Goal: Navigation & Orientation: Find specific page/section

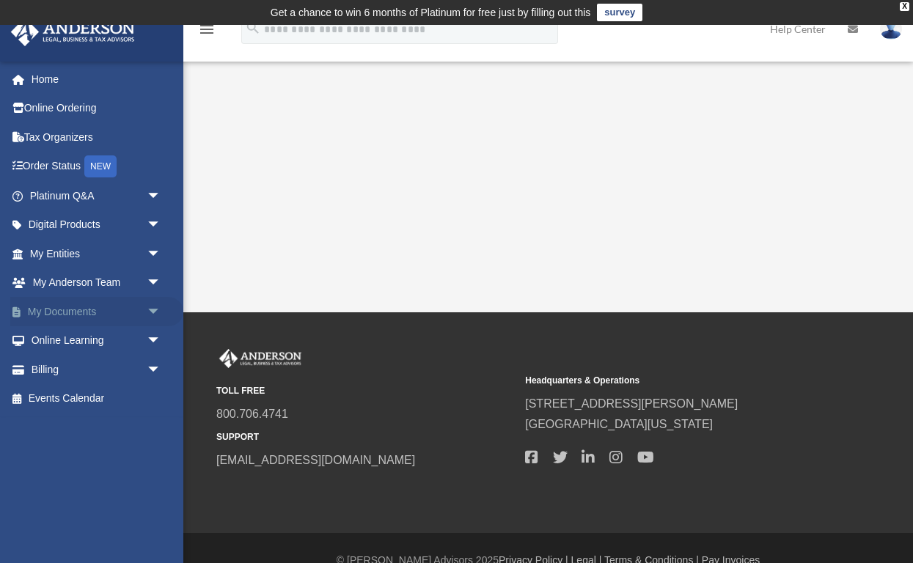
click at [67, 316] on link "My Documents arrow_drop_down" at bounding box center [96, 311] width 173 height 29
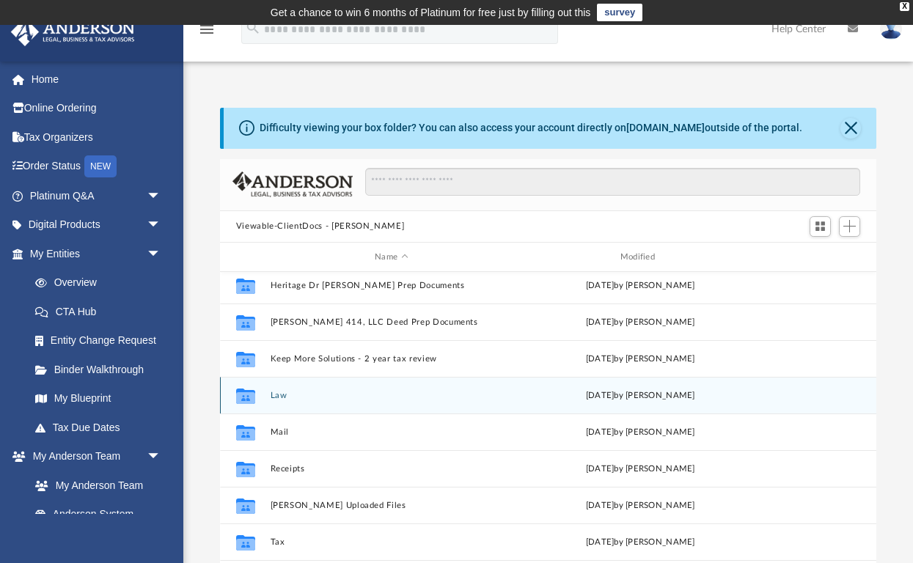
scroll to position [82, 0]
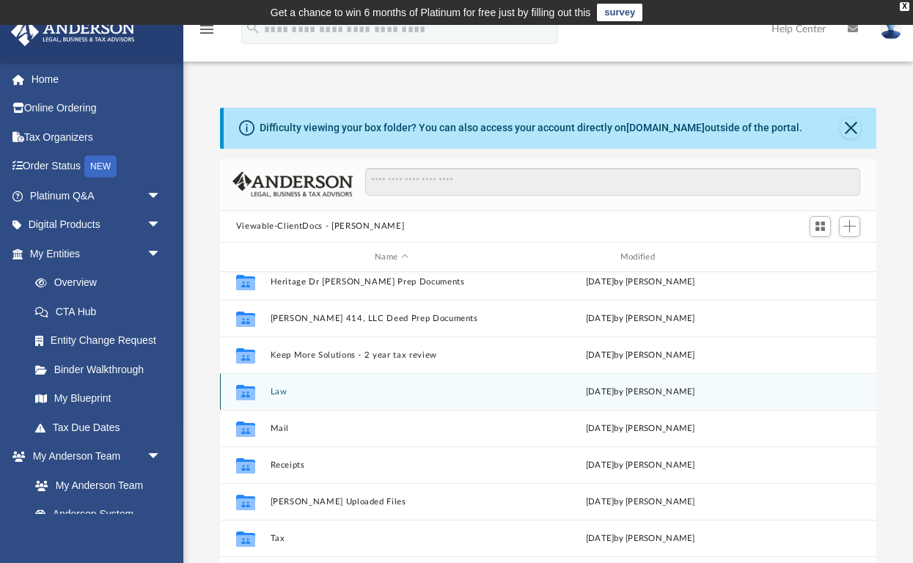
click at [269, 398] on div "Collaborated Folder Law [DATE] by [PERSON_NAME]" at bounding box center [548, 391] width 657 height 37
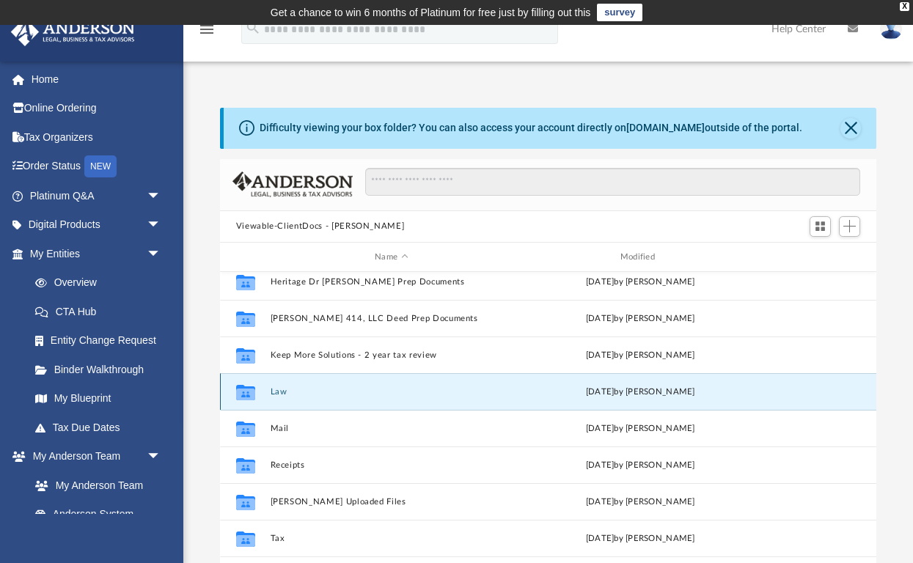
click at [271, 394] on button "Law" at bounding box center [391, 392] width 243 height 10
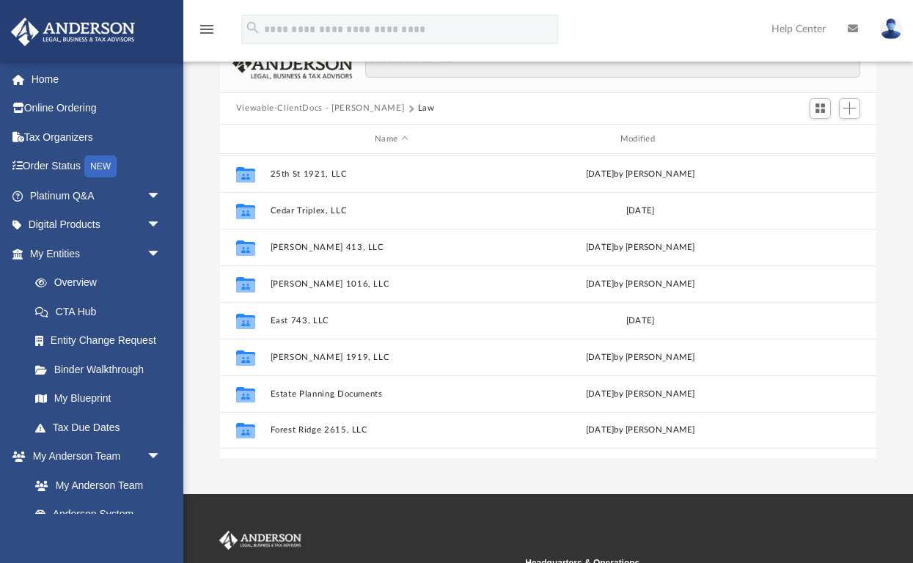
scroll to position [0, 0]
